Goal: Find specific page/section: Find specific page/section

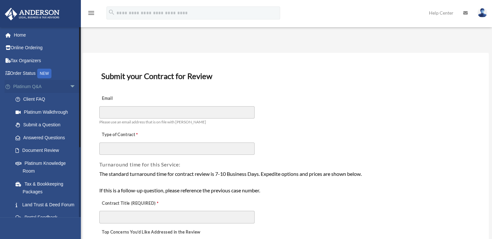
click at [70, 87] on span "arrow_drop_down" at bounding box center [76, 86] width 13 height 13
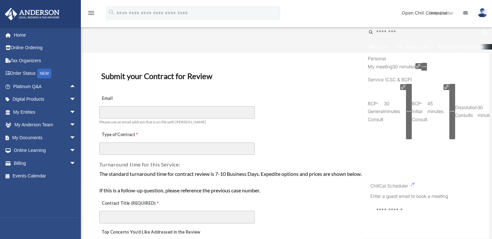
click at [135, 0] on div at bounding box center [181, 119] width 362 height 239
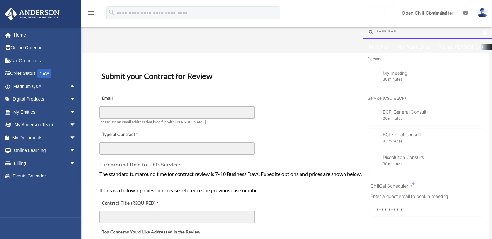
click at [419, 48] on span "My Team Links" at bounding box center [413, 46] width 32 height 5
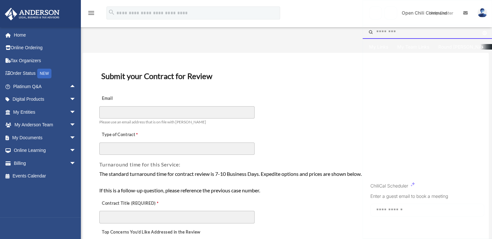
click at [411, 36] on input "Search booking links" at bounding box center [426, 32] width 129 height 14
type input "******"
click at [481, 96] on icon "button" at bounding box center [483, 98] width 5 height 5
